Goal: Communication & Community: Share content

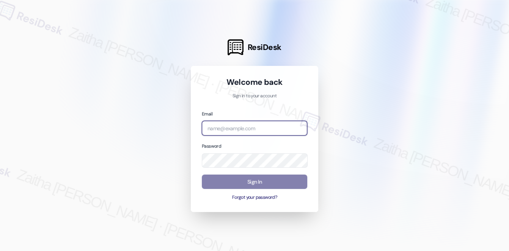
click at [244, 132] on input "email" at bounding box center [254, 128] width 105 height 15
type input "automated-surveys-meridian_management-zaitha.mae.[PERSON_NAME]@meridian_[DOMAIN…"
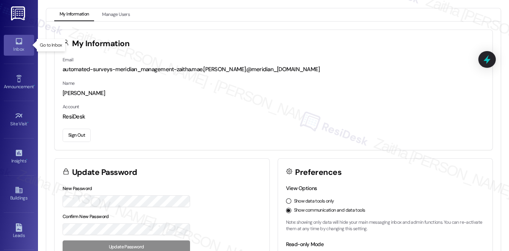
click at [23, 43] on link "Inbox" at bounding box center [19, 45] width 30 height 20
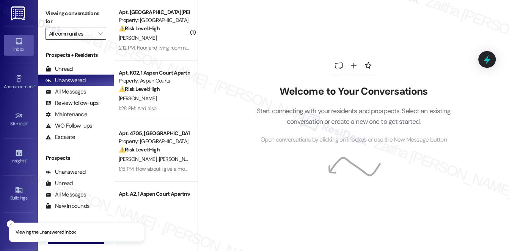
click at [65, 31] on input "All communities" at bounding box center [71, 34] width 45 height 12
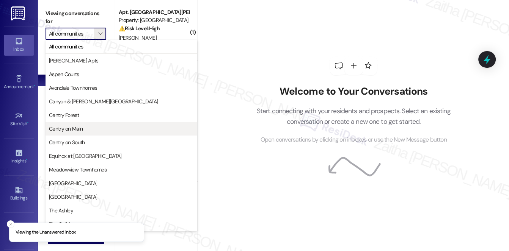
click at [78, 130] on span "Centry on Main" at bounding box center [66, 129] width 34 height 8
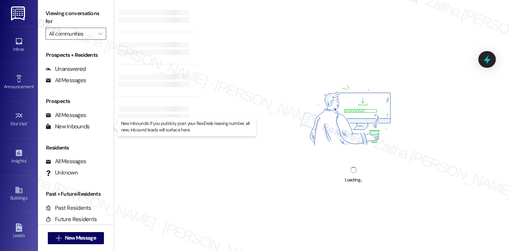
type input "Centry on Main"
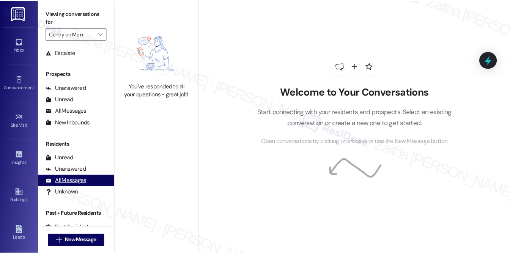
scroll to position [90, 0]
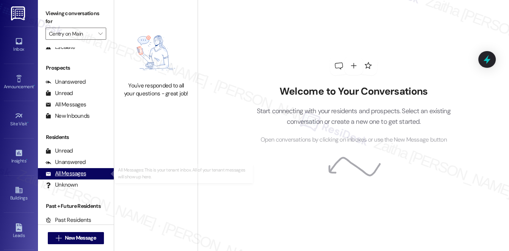
click at [80, 174] on div "All Messages" at bounding box center [66, 174] width 41 height 8
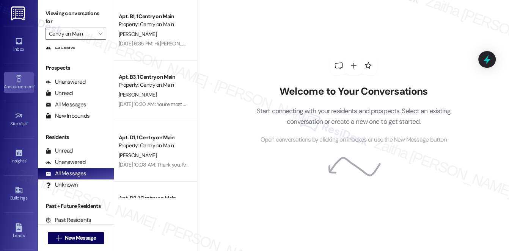
click at [23, 77] on link "Announcement •" at bounding box center [19, 82] width 30 height 20
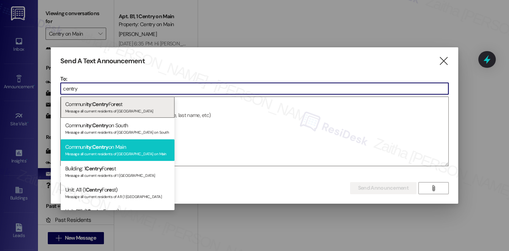
type input "centry"
click at [123, 147] on div "Communi ty : Centry on Main Message all current residents of [GEOGRAPHIC_DATA] …" at bounding box center [118, 151] width 114 height 22
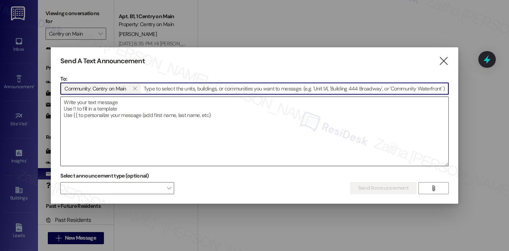
click at [122, 121] on textarea at bounding box center [255, 131] width 388 height 69
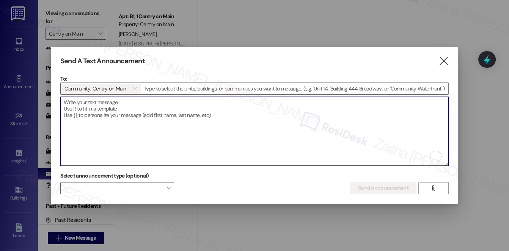
paste textarea "Hi {{first_name}}, I'm working with {{property}} on a survey to understand how …"
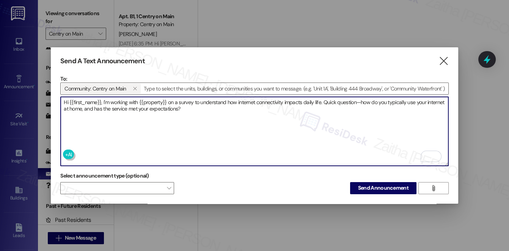
type textarea "Hi {{first_name}}, I'm working with {{property}} on a survey to understand how …"
click at [385, 189] on span "Send Announcement" at bounding box center [383, 188] width 50 height 8
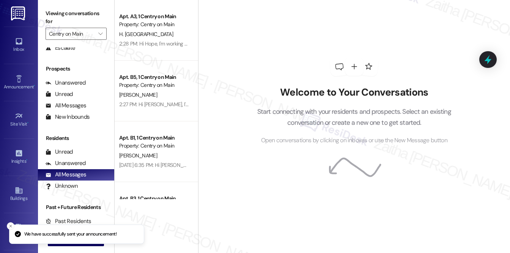
scroll to position [89, 0]
